Goal: Task Accomplishment & Management: Manage account settings

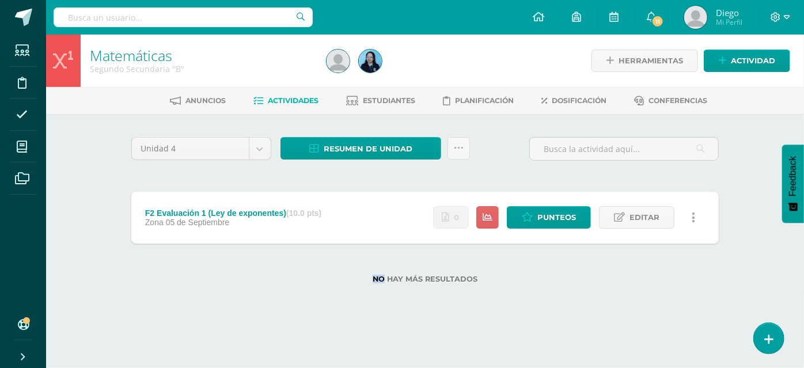
click at [222, 291] on div "No hay más resultados" at bounding box center [424, 271] width 587 height 54
click at [316, 215] on strong "(10.0 pts)" at bounding box center [303, 212] width 35 height 9
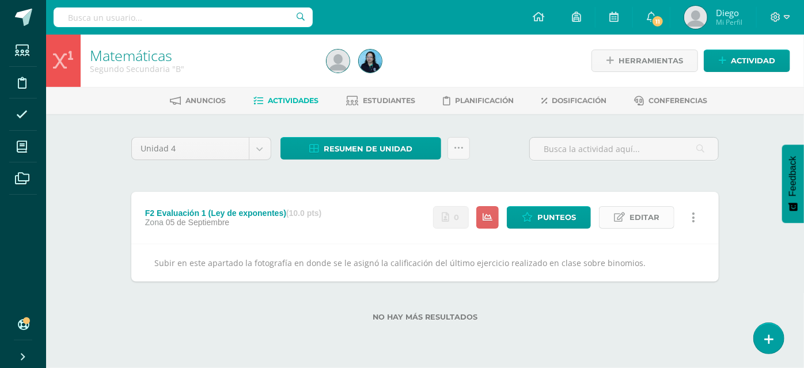
click at [621, 216] on icon at bounding box center [619, 217] width 11 height 10
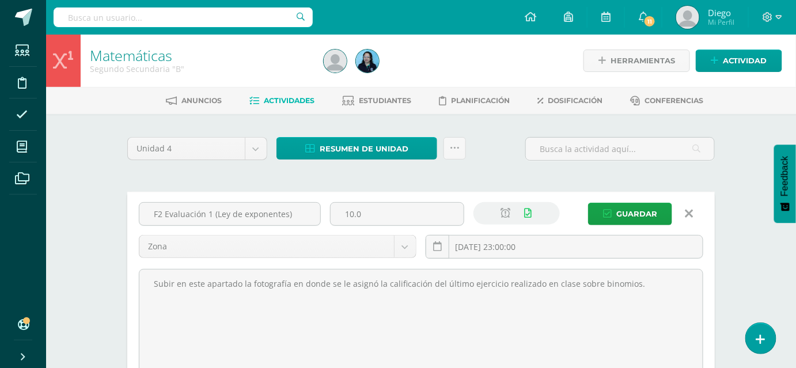
click at [687, 210] on icon at bounding box center [689, 213] width 8 height 13
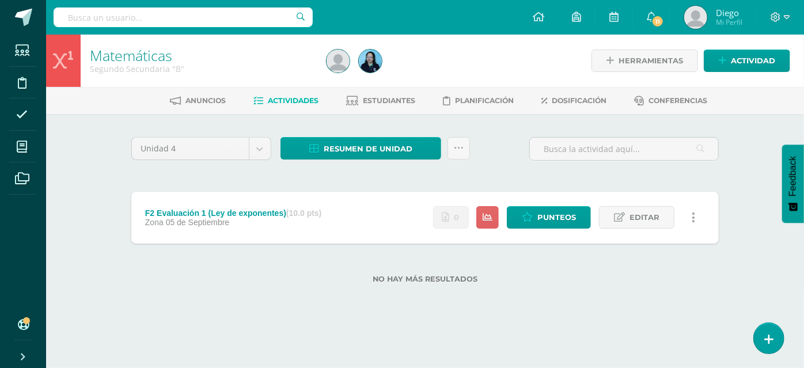
click at [249, 218] on div "Zona 05 de Septiembre" at bounding box center [233, 222] width 177 height 9
click at [397, 223] on div "F2 Evaluación 1 (Ley de exponentes) (10.0 pts) Zona 05 de Septiembre Estatus de…" at bounding box center [424, 218] width 587 height 52
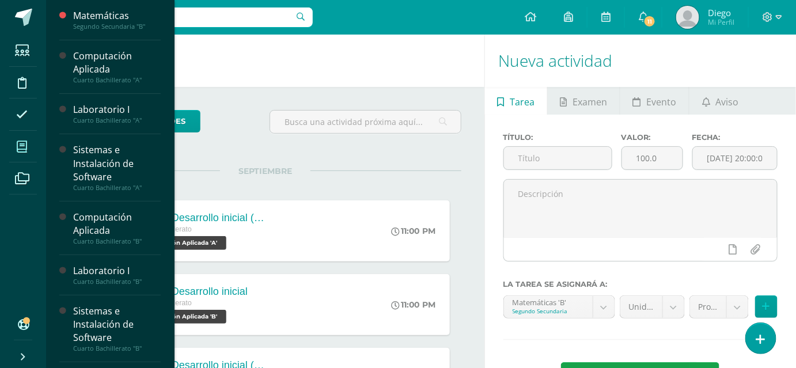
click at [27, 144] on span at bounding box center [22, 147] width 26 height 26
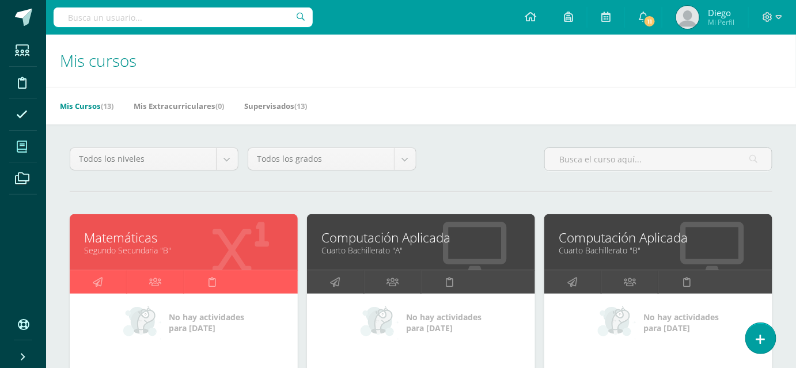
click at [138, 257] on div "Matemáticas Segundo Secundaria "B"" at bounding box center [184, 242] width 228 height 56
click at [140, 244] on link "Matemáticas" at bounding box center [183, 238] width 199 height 18
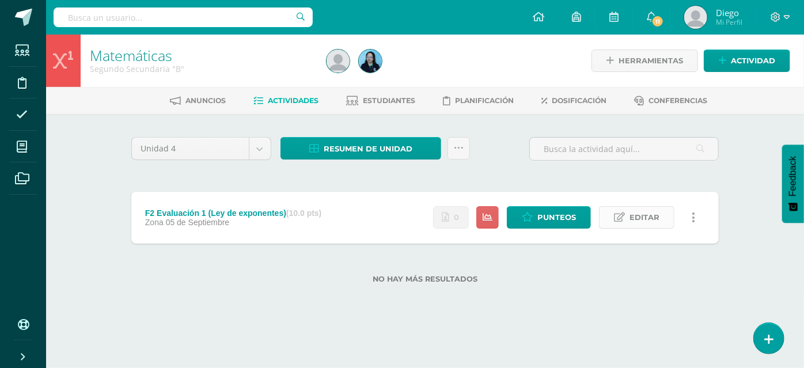
click at [659, 218] on span "Editar" at bounding box center [644, 217] width 30 height 21
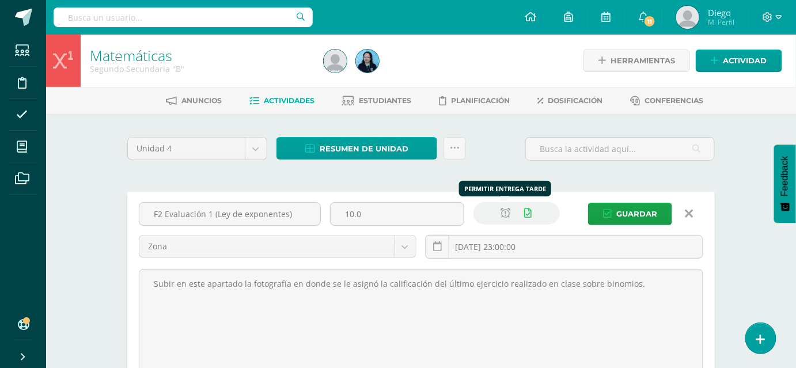
click at [503, 219] on link at bounding box center [505, 213] width 22 height 22
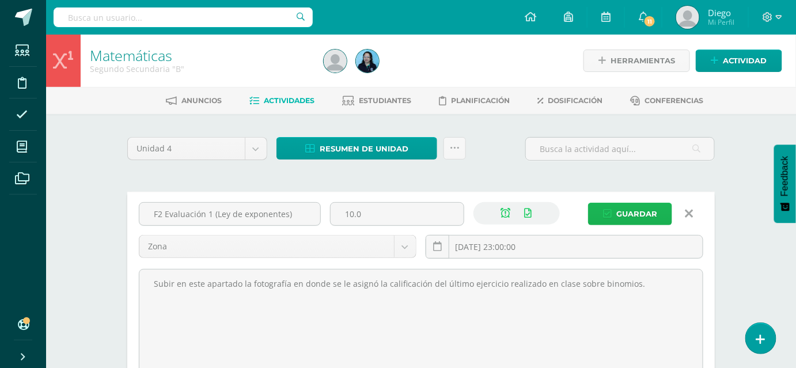
click at [622, 215] on span "Guardar" at bounding box center [636, 213] width 41 height 21
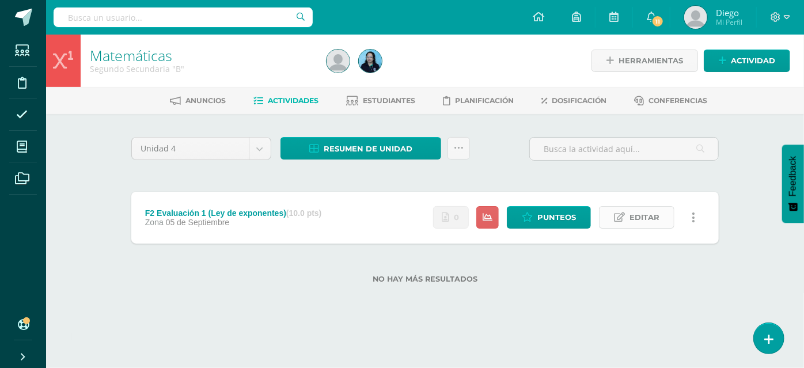
click at [627, 219] on link "Editar" at bounding box center [636, 217] width 75 height 22
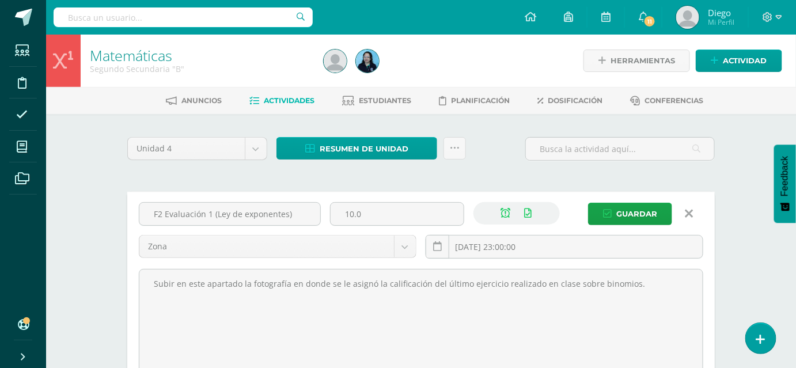
click at [687, 214] on icon at bounding box center [689, 213] width 8 height 13
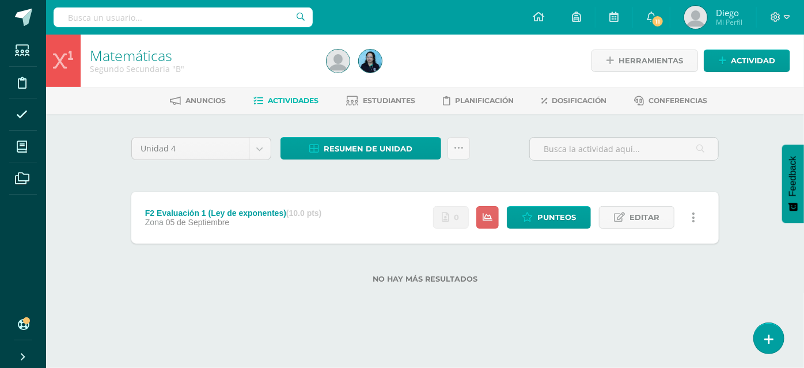
click at [620, 309] on div "Unidad 4 Unidad 1 Unidad 2 Unidad 3 Unidad 4 Resumen de unidad Descargar como H…" at bounding box center [424, 217] width 633 height 206
click at [560, 218] on span "Punteos" at bounding box center [556, 217] width 39 height 21
